Goal: Task Accomplishment & Management: Manage account settings

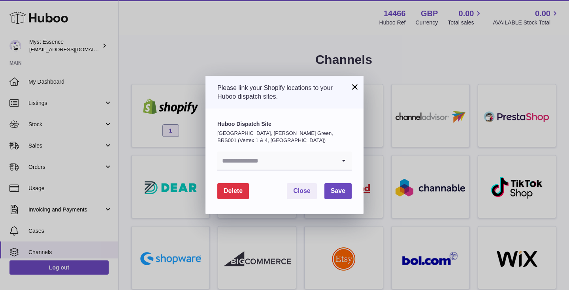
click at [347, 162] on icon "Search for option" at bounding box center [344, 161] width 16 height 18
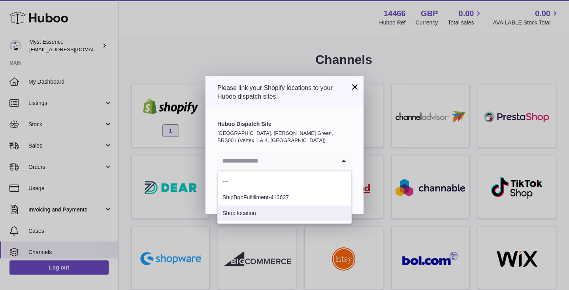
click at [279, 211] on li "Shop location" at bounding box center [285, 214] width 134 height 16
click at [342, 162] on icon "Search for option" at bounding box center [344, 161] width 16 height 18
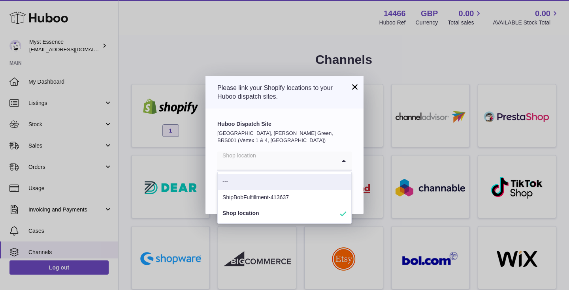
click at [235, 180] on li "---" at bounding box center [285, 182] width 134 height 16
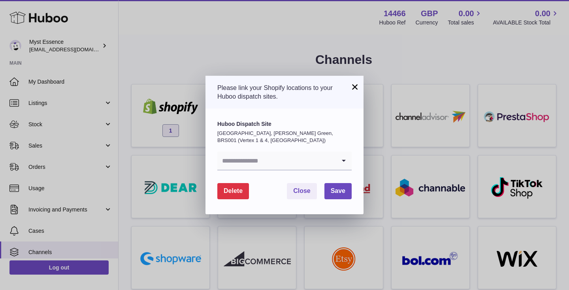
click at [258, 165] on input "Search for option" at bounding box center [276, 161] width 118 height 18
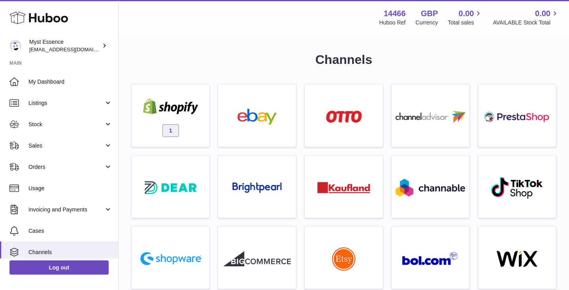
click at [452, 62] on div at bounding box center [284, 145] width 569 height 290
click at [45, 41] on div "Myst Essence haychmitch44@gmail.com" at bounding box center [64, 45] width 71 height 15
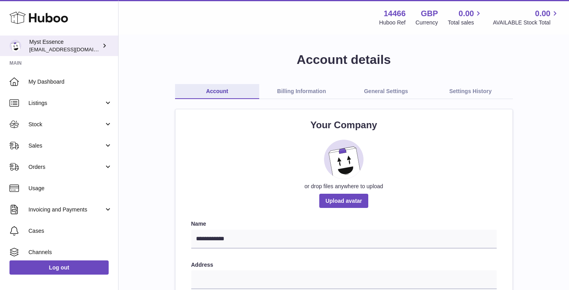
click at [100, 40] on div "Myst Essence [EMAIL_ADDRESS][DOMAIN_NAME]" at bounding box center [64, 45] width 71 height 15
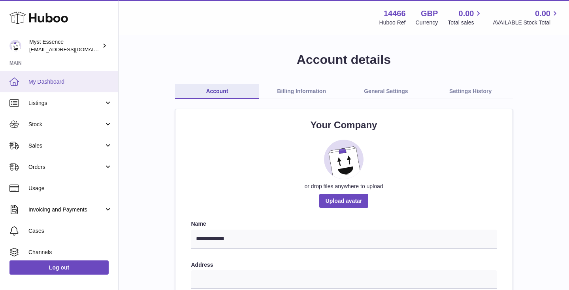
click at [47, 78] on span "My Dashboard" at bounding box center [70, 82] width 84 height 8
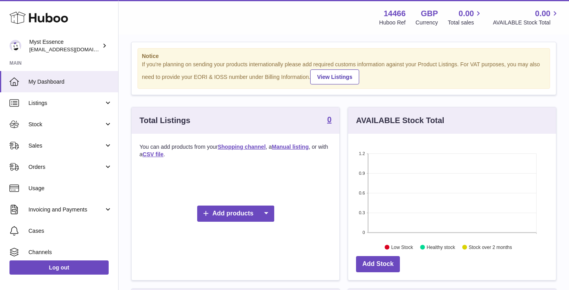
scroll to position [7, 0]
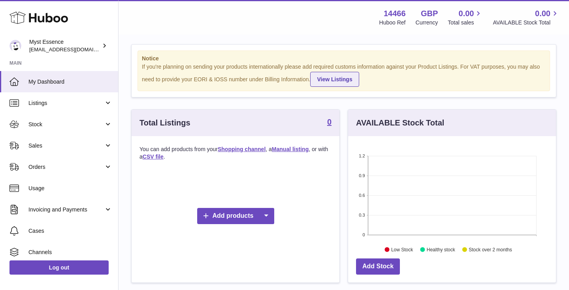
click at [339, 84] on link "View Listings" at bounding box center [334, 79] width 49 height 15
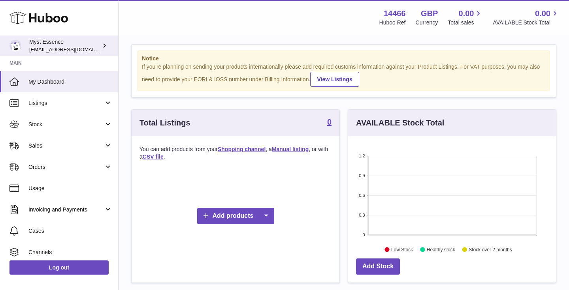
click at [89, 48] on div "Myst Essence haychmitch44@gmail.com" at bounding box center [64, 45] width 71 height 15
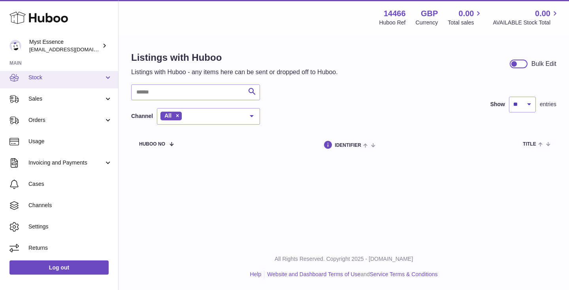
scroll to position [104, 0]
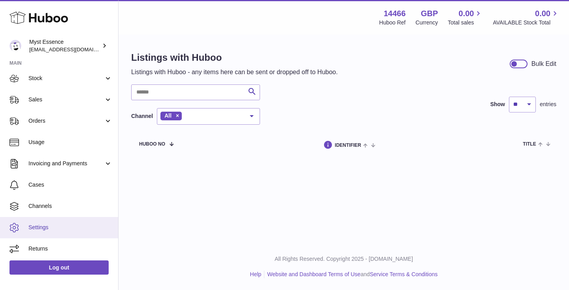
click at [51, 227] on span "Settings" at bounding box center [70, 228] width 84 height 8
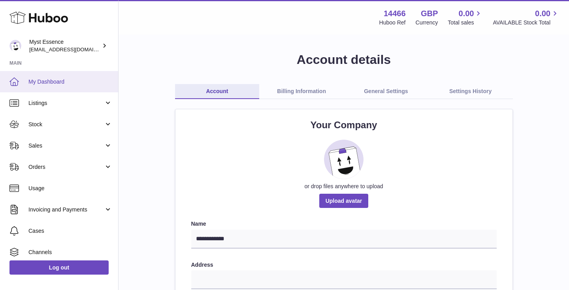
click at [51, 84] on span "My Dashboard" at bounding box center [70, 82] width 84 height 8
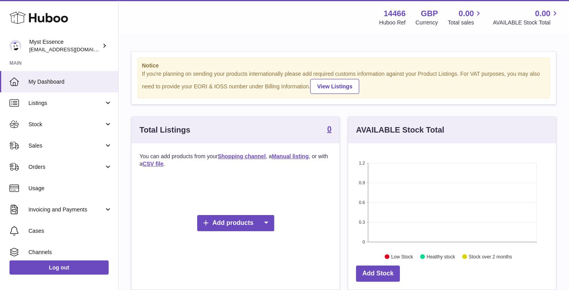
scroll to position [123, 208]
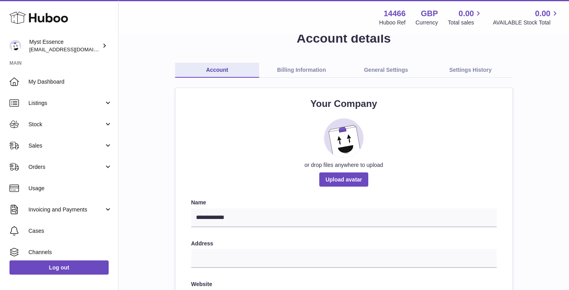
scroll to position [21, 0]
click at [372, 71] on link "General Settings" at bounding box center [386, 70] width 85 height 15
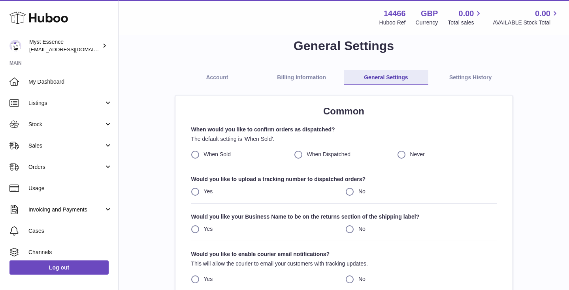
scroll to position [16, 0]
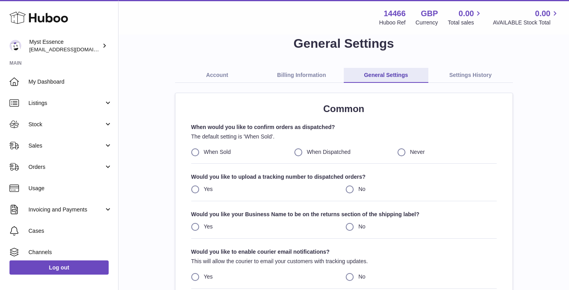
click at [297, 154] on label "When Dispatched" at bounding box center [343, 153] width 99 height 8
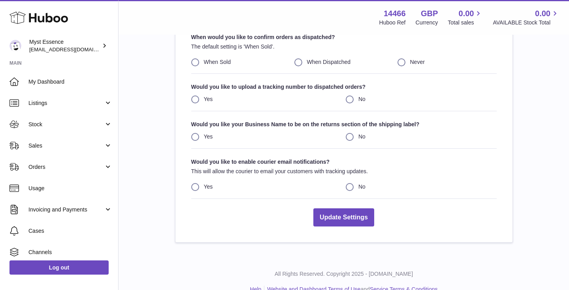
scroll to position [112, 0]
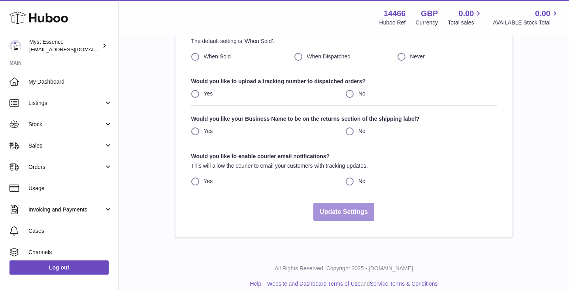
click at [364, 212] on button "Update Settings" at bounding box center [343, 212] width 61 height 19
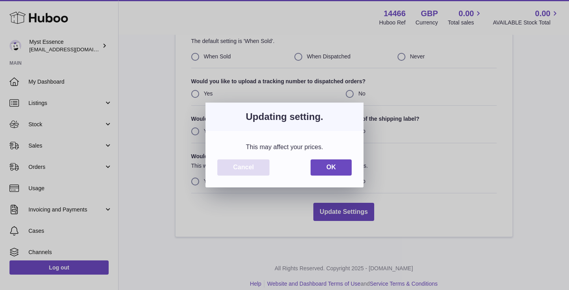
click at [262, 173] on button "Cancel" at bounding box center [243, 168] width 52 height 16
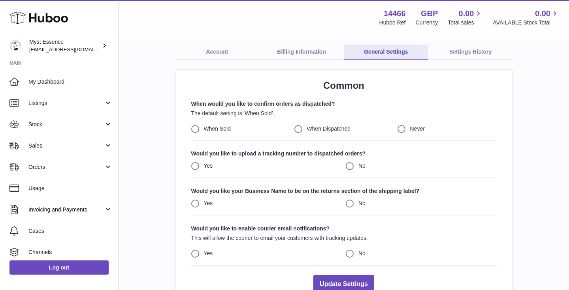
scroll to position [36, 0]
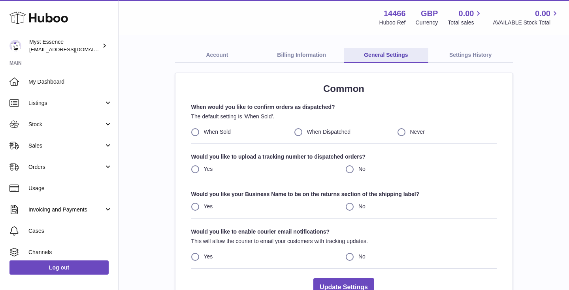
click at [296, 132] on label "When Dispatched" at bounding box center [343, 132] width 99 height 8
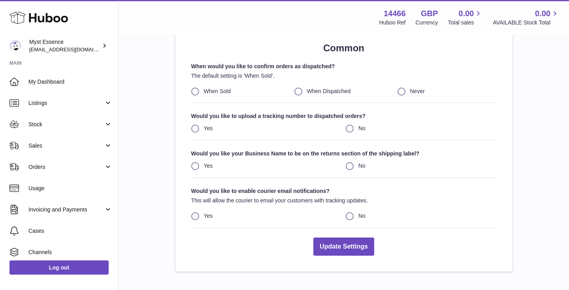
scroll to position [116, 0]
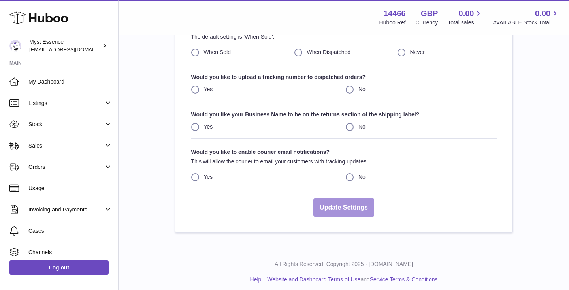
click at [329, 211] on button "Update Settings" at bounding box center [343, 208] width 61 height 19
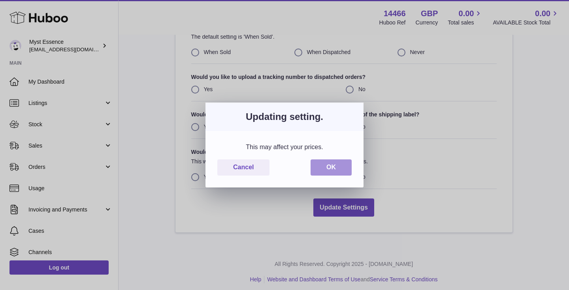
click at [322, 169] on button "OK" at bounding box center [330, 168] width 41 height 16
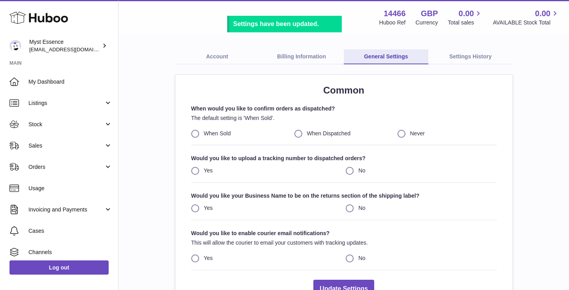
scroll to position [25, 0]
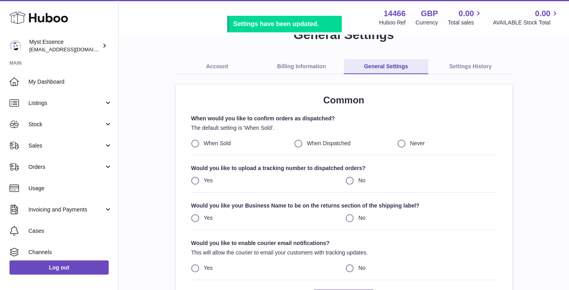
click at [300, 68] on link "Billing Information" at bounding box center [301, 66] width 85 height 15
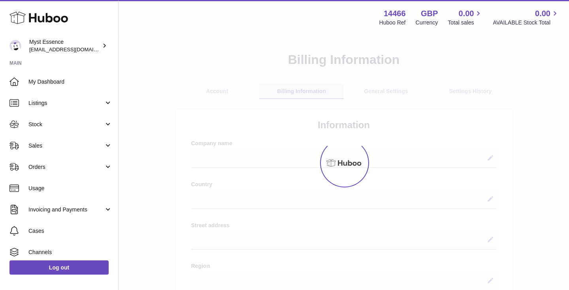
select select
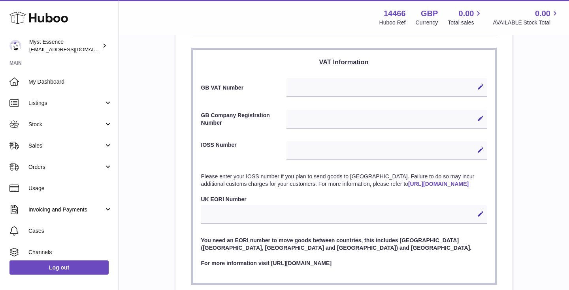
scroll to position [350, 0]
